Goal: Task Accomplishment & Management: Use online tool/utility

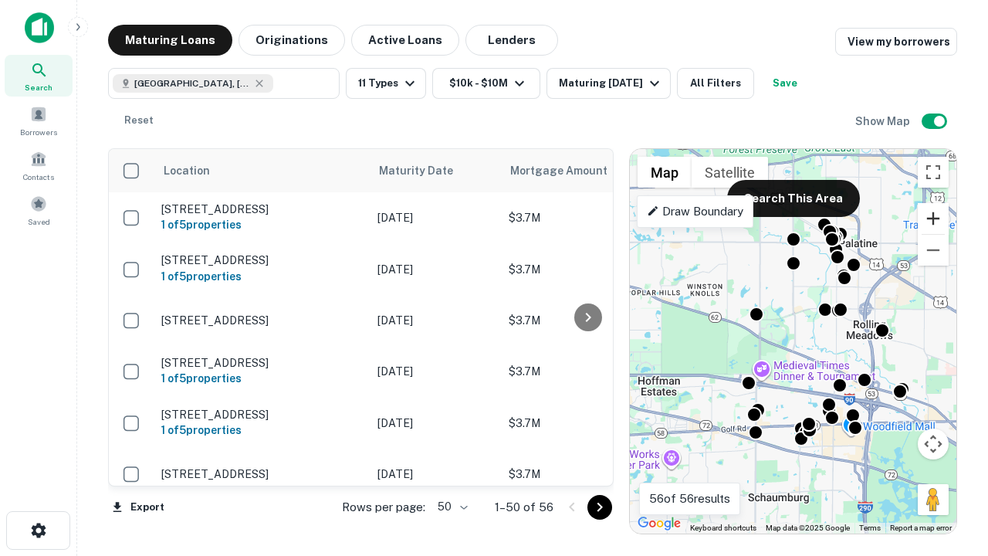
click at [933, 218] on button "Zoom in" at bounding box center [933, 218] width 31 height 31
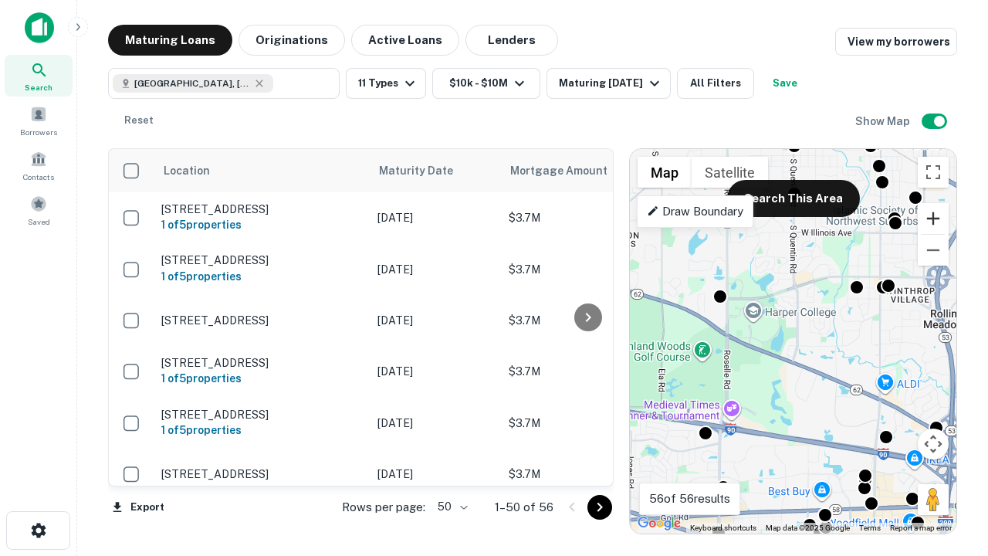
click at [933, 218] on button "Zoom in" at bounding box center [933, 218] width 31 height 31
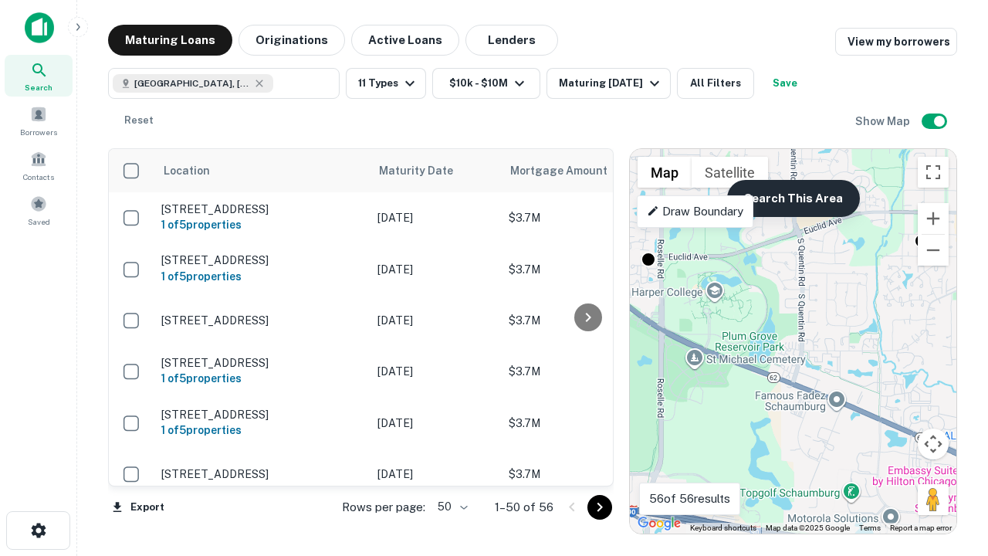
click at [793, 198] on button "Search This Area" at bounding box center [793, 198] width 133 height 37
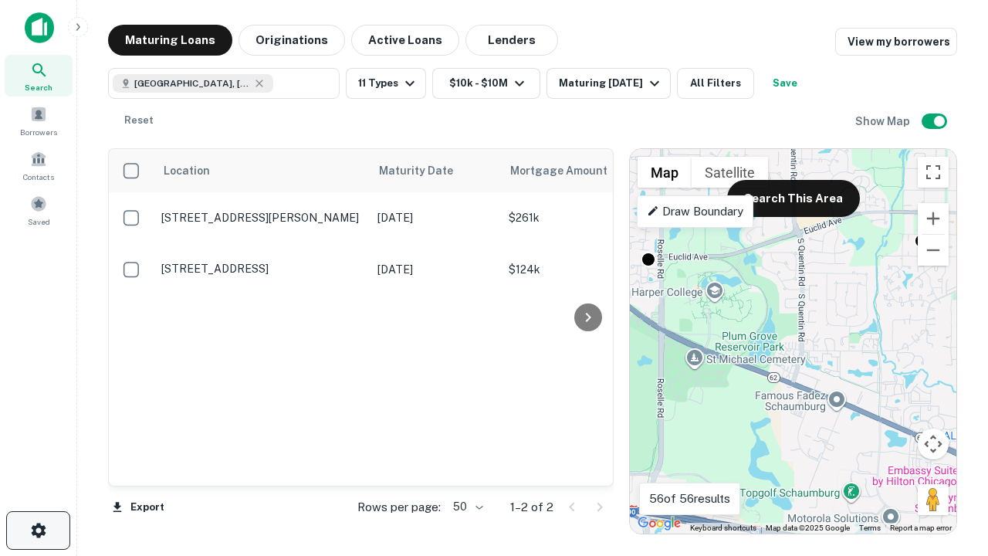
click at [38, 530] on icon "button" at bounding box center [38, 530] width 19 height 19
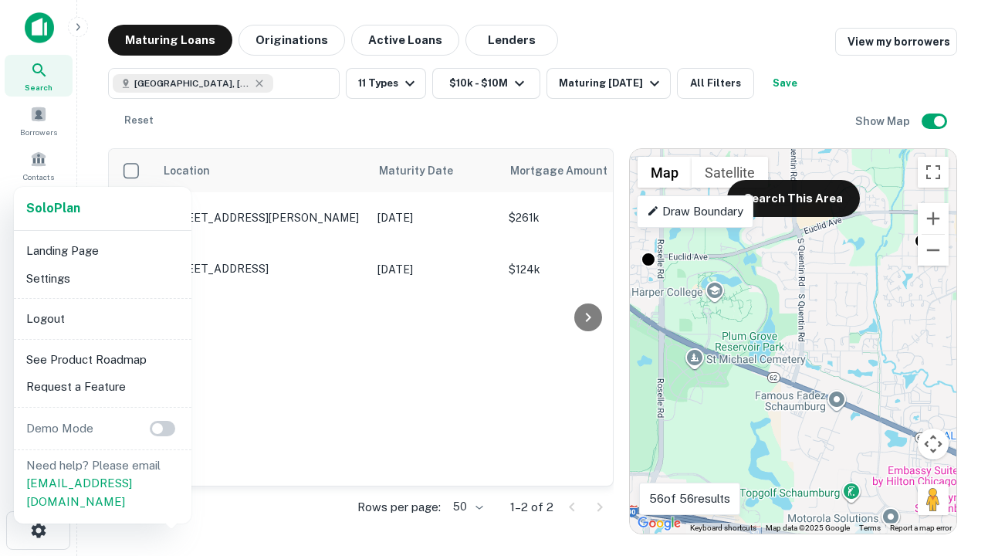
click at [102, 318] on li "Logout" at bounding box center [102, 319] width 165 height 28
